Goal: Task Accomplishment & Management: Manage account settings

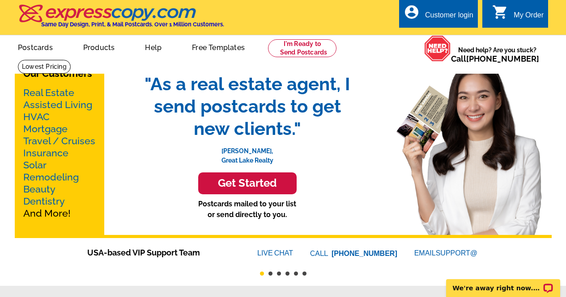
click at [460, 18] on div "Customer login" at bounding box center [449, 17] width 48 height 13
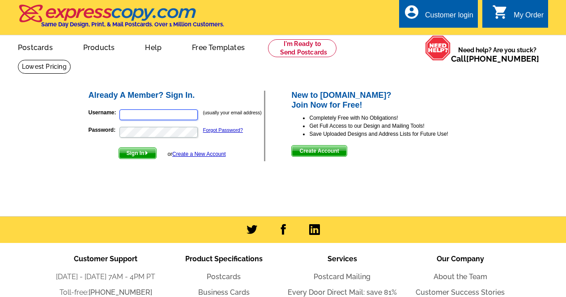
click at [165, 118] on input "Username:" at bounding box center [158, 115] width 78 height 11
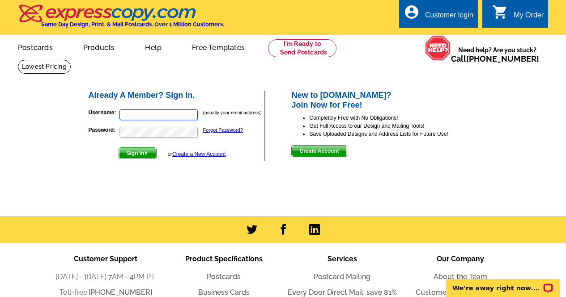
type input "hochsteinscott@yahoo.com"
click at [215, 132] on link "Forgot Password?" at bounding box center [223, 129] width 40 height 5
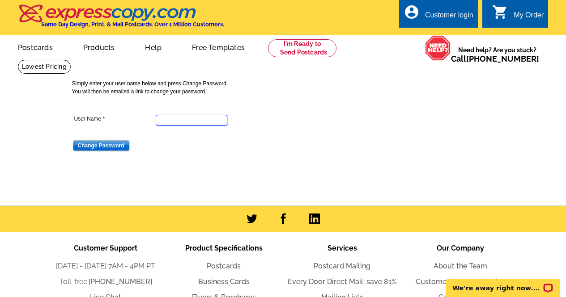
click at [196, 126] on input "User Name" at bounding box center [192, 120] width 72 height 11
type input "HochsteinScott@yahoo.com"
click at [115, 140] on dd "Change Password" at bounding box center [191, 145] width 238 height 14
click at [113, 146] on input "Change Password" at bounding box center [101, 145] width 56 height 11
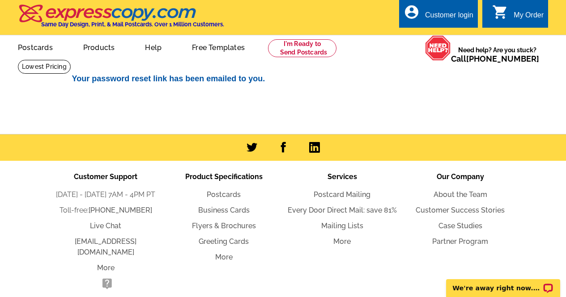
click at [457, 17] on div "Customer login" at bounding box center [449, 17] width 48 height 13
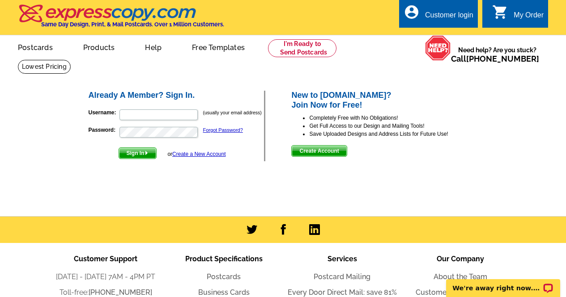
click at [149, 123] on form "Username: (usually your email address) Password: Forgot Password? Sign In or Cr…" at bounding box center [177, 132] width 176 height 55
click at [149, 118] on input "Username:" at bounding box center [158, 115] width 78 height 11
type input "[EMAIL_ADDRESS][DOMAIN_NAME]"
click at [118, 148] on button "Sign In" at bounding box center [137, 154] width 38 height 12
